Goal: Information Seeking & Learning: Check status

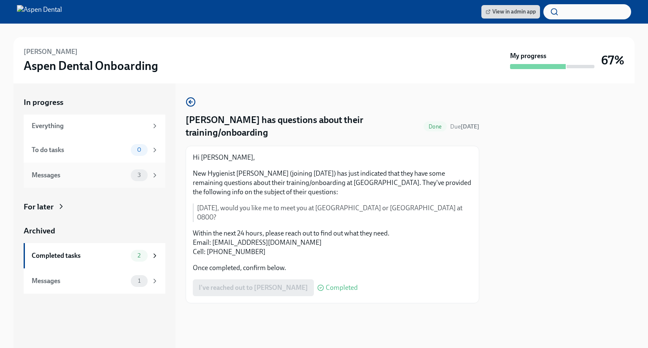
click at [96, 178] on div "Messages" at bounding box center [80, 175] width 96 height 9
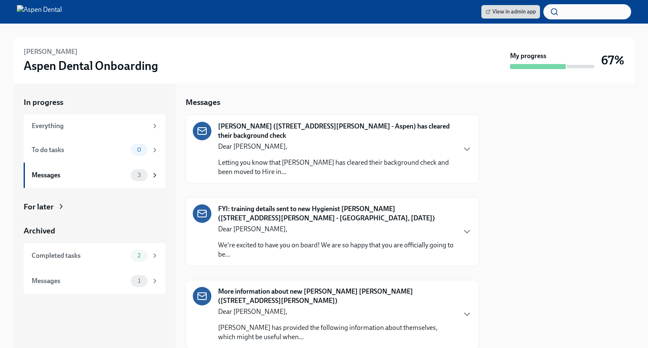
click at [311, 140] on div "Mary Oldenburger (3121 St. Peters, MO - Aspen) has cleared their background che…" at bounding box center [336, 149] width 237 height 55
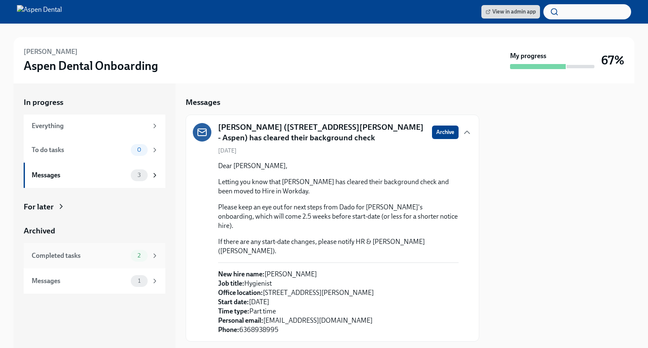
click at [135, 256] on span "2" at bounding box center [138, 256] width 13 height 6
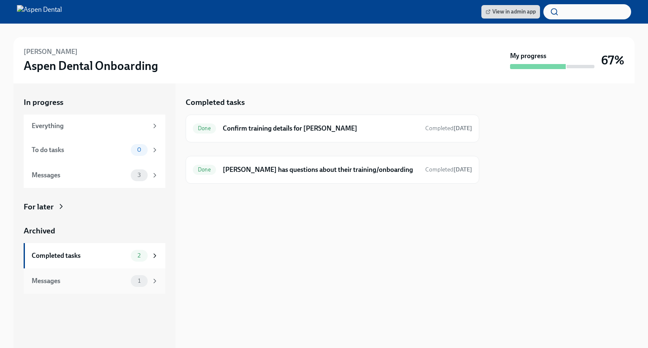
click at [150, 282] on div "1" at bounding box center [145, 281] width 28 height 12
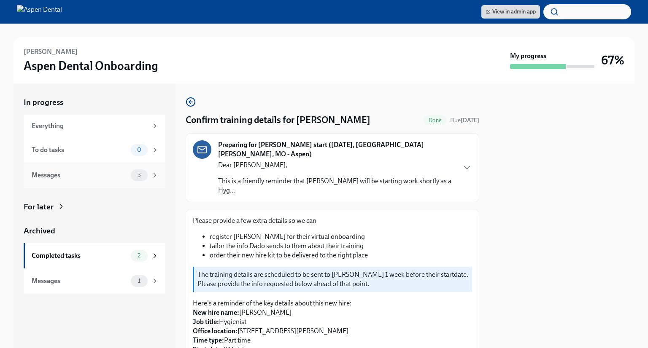
click at [132, 171] on div "3" at bounding box center [145, 176] width 28 height 12
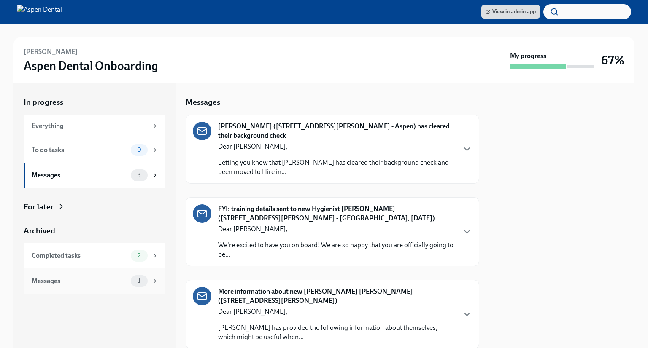
click at [103, 282] on div "Messages" at bounding box center [80, 281] width 96 height 9
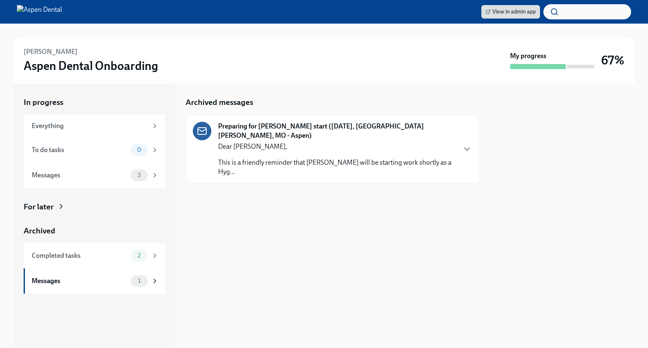
click at [277, 161] on p "This is a friendly reminder that [PERSON_NAME] will be starting work shortly as…" at bounding box center [336, 167] width 237 height 19
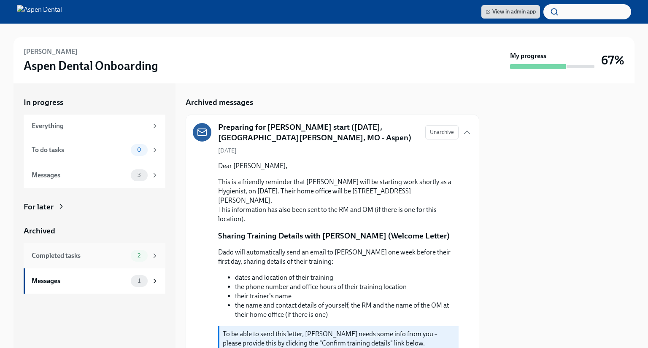
click at [113, 251] on div "Completed tasks" at bounding box center [80, 255] width 96 height 9
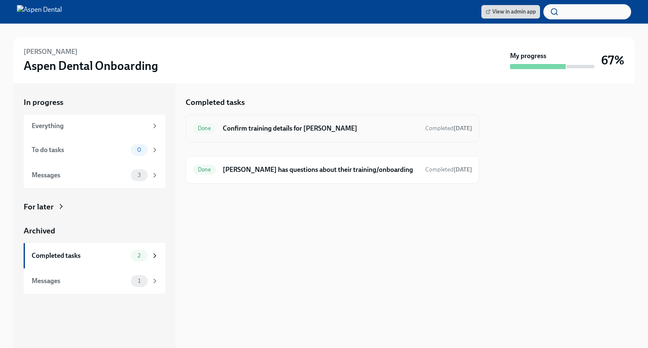
click at [340, 131] on h6 "Confirm training details for [PERSON_NAME]" at bounding box center [321, 128] width 196 height 9
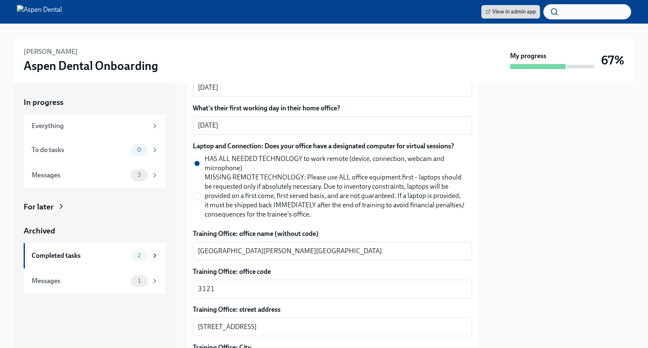
scroll to position [355, 0]
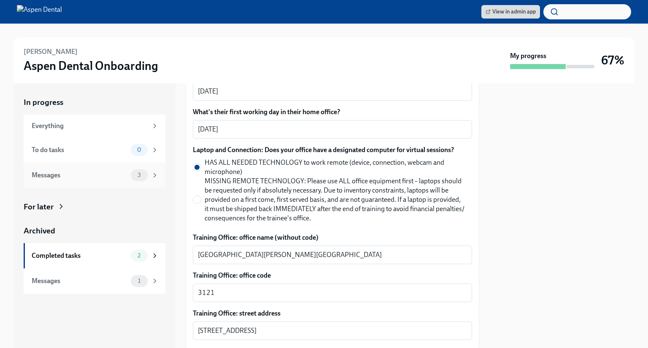
click at [88, 167] on div "Messages 3" at bounding box center [95, 175] width 142 height 25
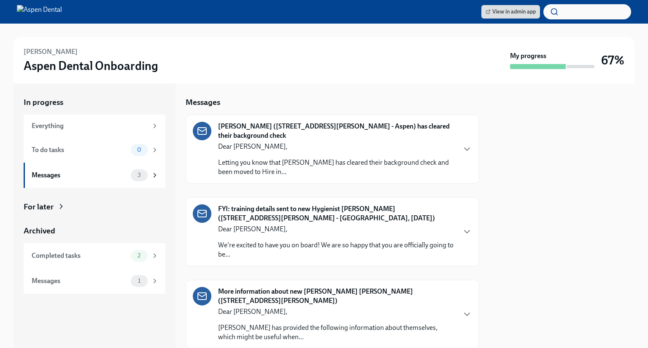
scroll to position [27, 0]
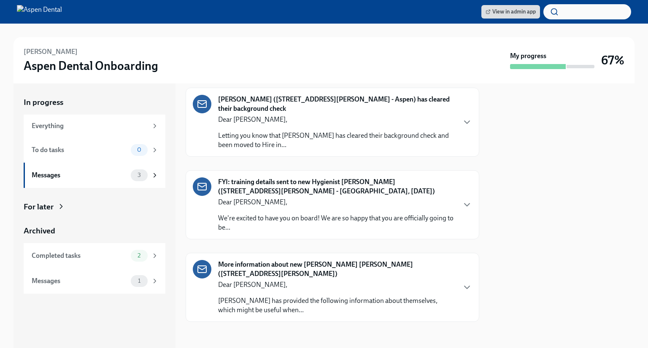
click at [262, 278] on div "More information about new [PERSON_NAME] [PERSON_NAME] ([STREET_ADDRESS][PERSON…" at bounding box center [336, 287] width 237 height 55
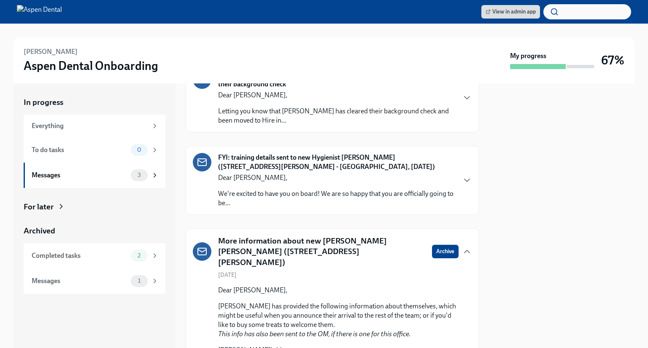
scroll to position [42, 0]
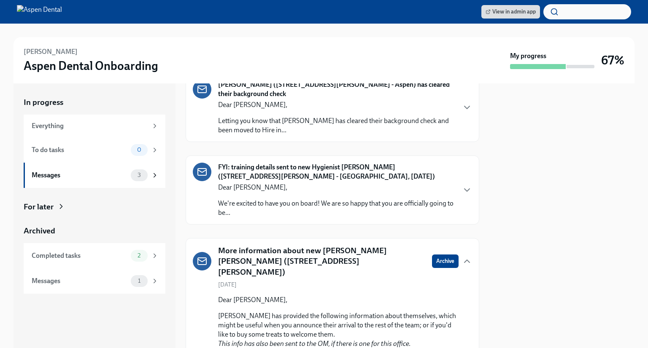
click at [306, 192] on div "Dear [PERSON_NAME], We're excited to have you on board! We are so happy that yo…" at bounding box center [336, 200] width 237 height 35
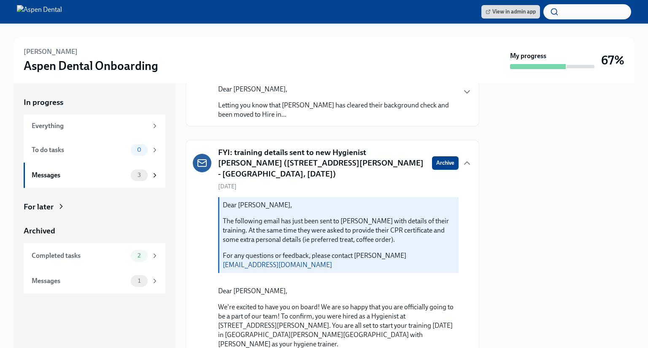
scroll to position [0, 0]
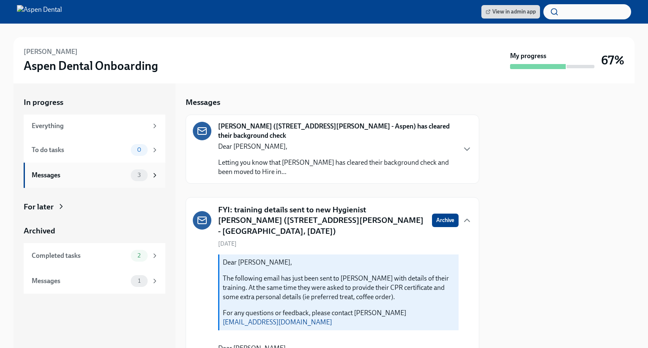
click at [82, 179] on div "Messages" at bounding box center [80, 175] width 96 height 9
click at [278, 258] on p "Dear [PERSON_NAME]," at bounding box center [339, 262] width 232 height 9
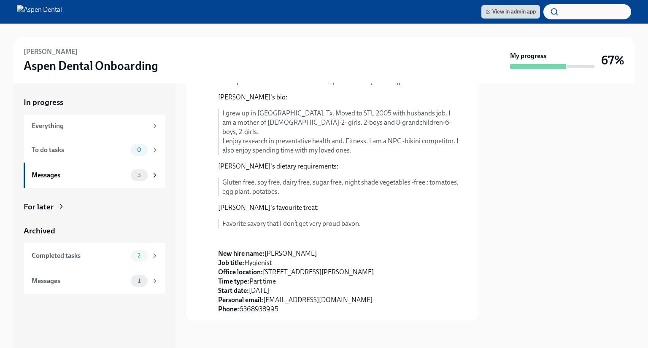
scroll to position [1124, 0]
